Goal: Task Accomplishment & Management: Use online tool/utility

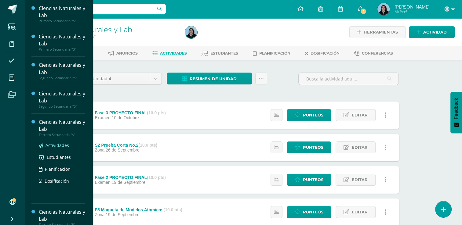
click at [58, 145] on span "Actividades" at bounding box center [57, 146] width 24 height 6
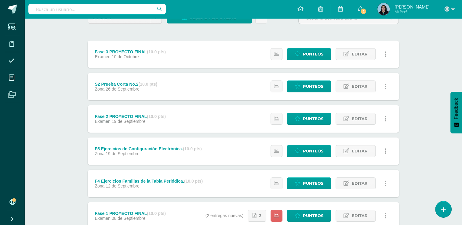
scroll to position [122, 0]
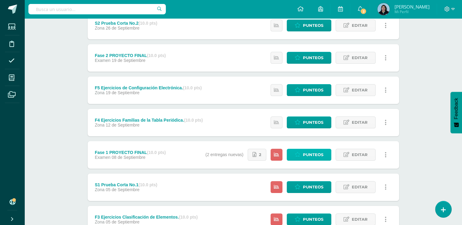
click at [314, 157] on span "Punteos" at bounding box center [313, 154] width 20 height 11
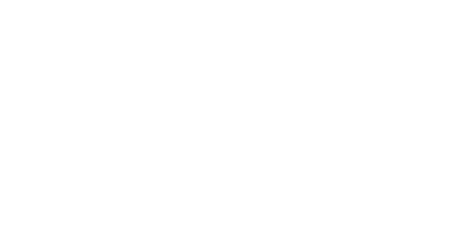
click at [0, 0] on html at bounding box center [0, 0] width 0 height 0
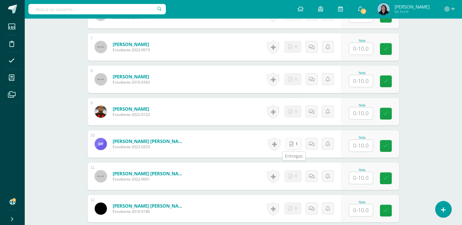
scroll to position [373, 0]
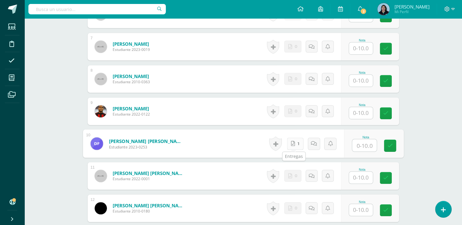
click at [297, 145] on link "1" at bounding box center [295, 144] width 16 height 12
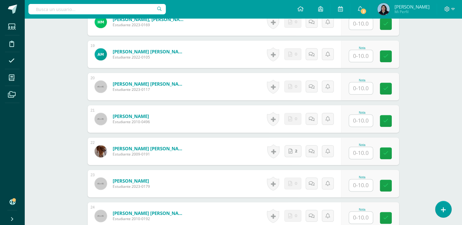
scroll to position [801, 0]
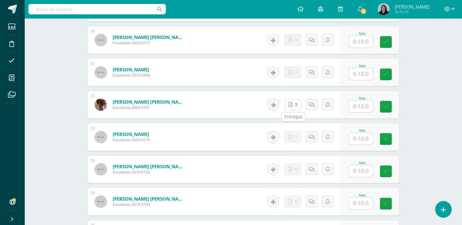
click at [293, 105] on link "2" at bounding box center [293, 105] width 17 height 12
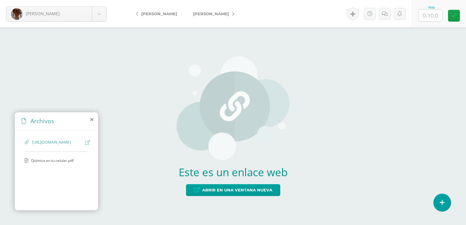
click at [57, 163] on span "Química en tu celular.pdf" at bounding box center [56, 160] width 50 height 5
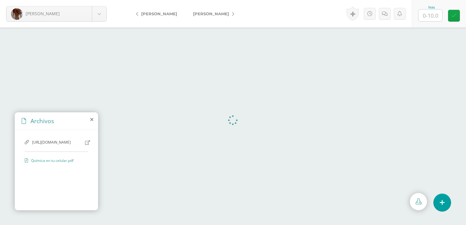
click at [92, 121] on icon at bounding box center [91, 119] width 3 height 5
